Goal: Task Accomplishment & Management: Manage account settings

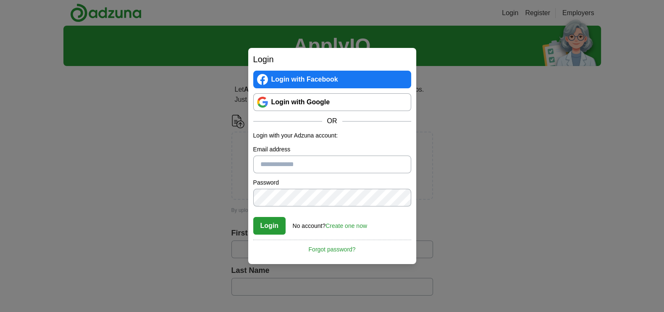
type input "**********"
click at [265, 223] on button "Login" at bounding box center [269, 226] width 33 height 18
click at [264, 225] on button "Login" at bounding box center [269, 226] width 33 height 18
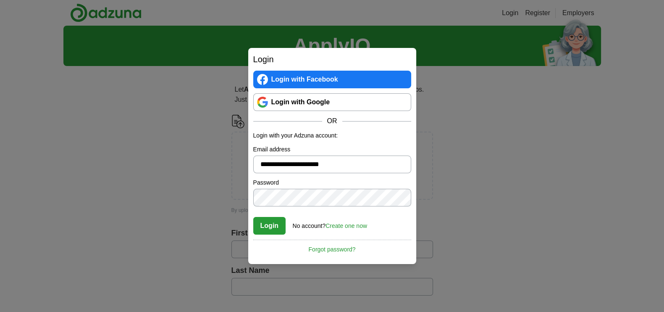
click at [264, 225] on button "Login" at bounding box center [269, 226] width 33 height 18
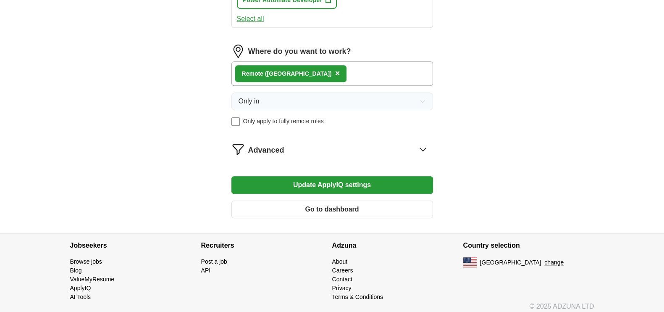
scroll to position [594, 0]
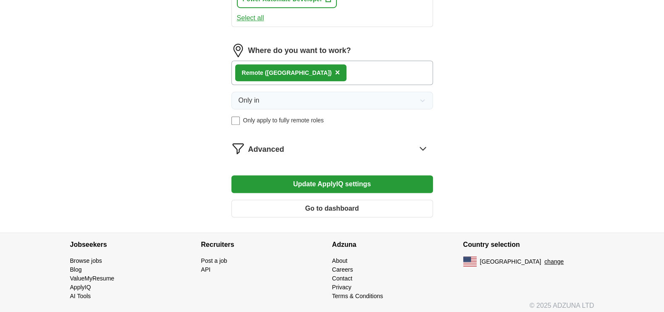
click at [354, 200] on button "Go to dashboard" at bounding box center [333, 209] width 202 height 18
